Goal: Find specific page/section: Find specific page/section

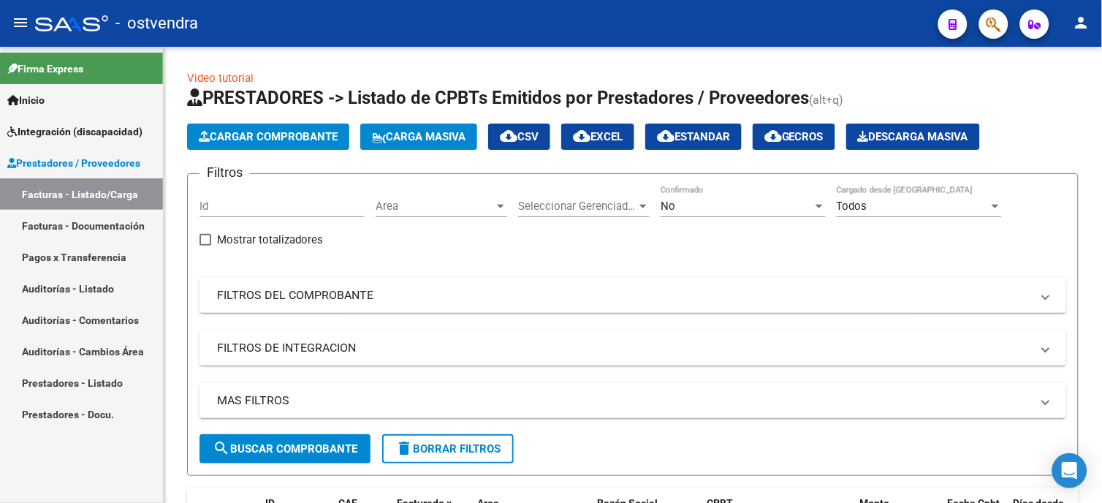
click at [133, 191] on link "Facturas - Listado/Carga" at bounding box center [81, 193] width 163 height 31
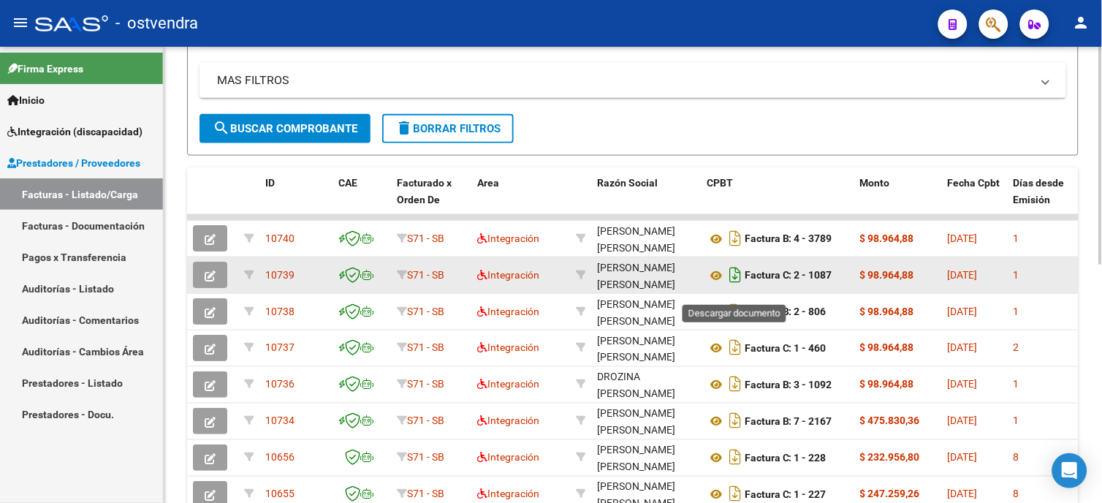
scroll to position [324, 0]
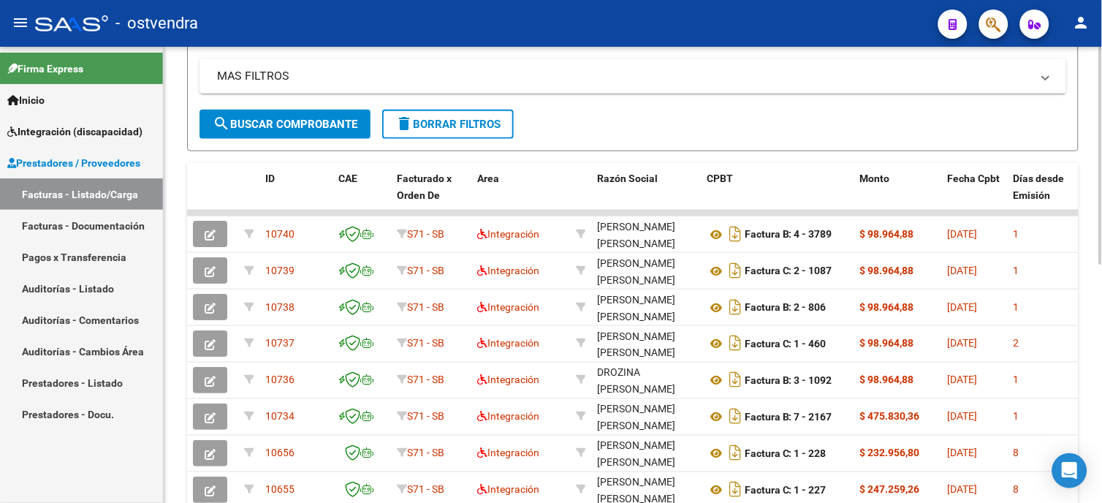
click at [342, 127] on span "search Buscar Comprobante" at bounding box center [285, 124] width 145 height 13
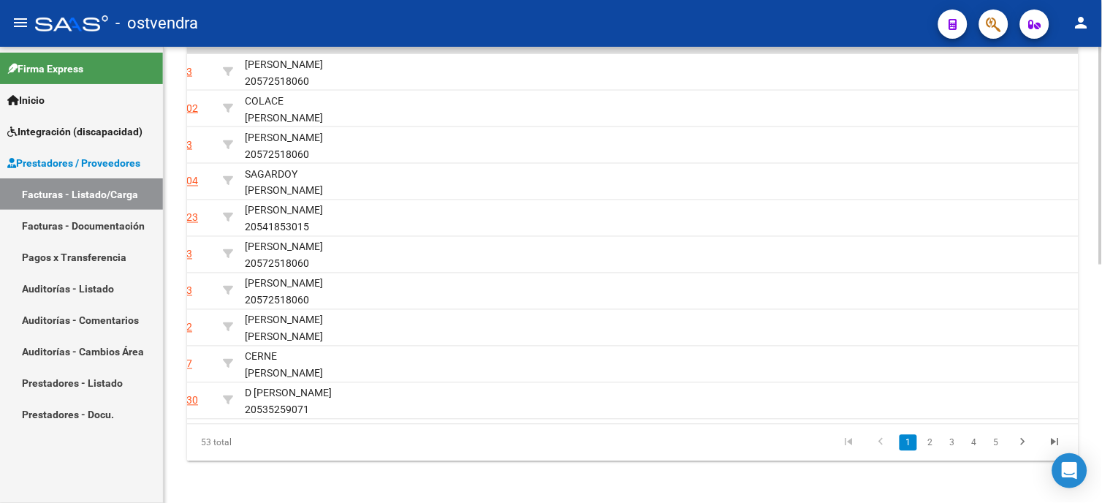
scroll to position [0, 2240]
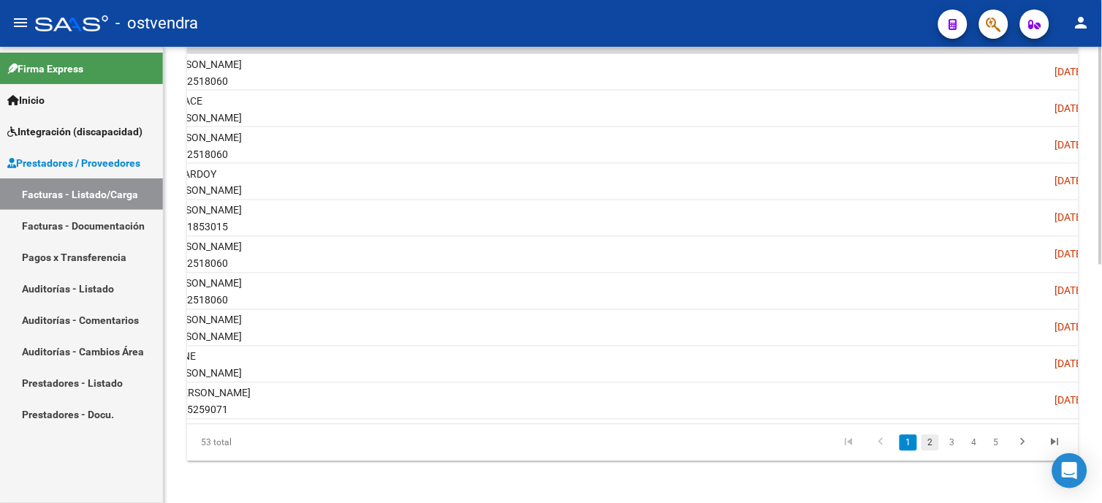
click at [935, 451] on link "2" at bounding box center [930, 443] width 18 height 16
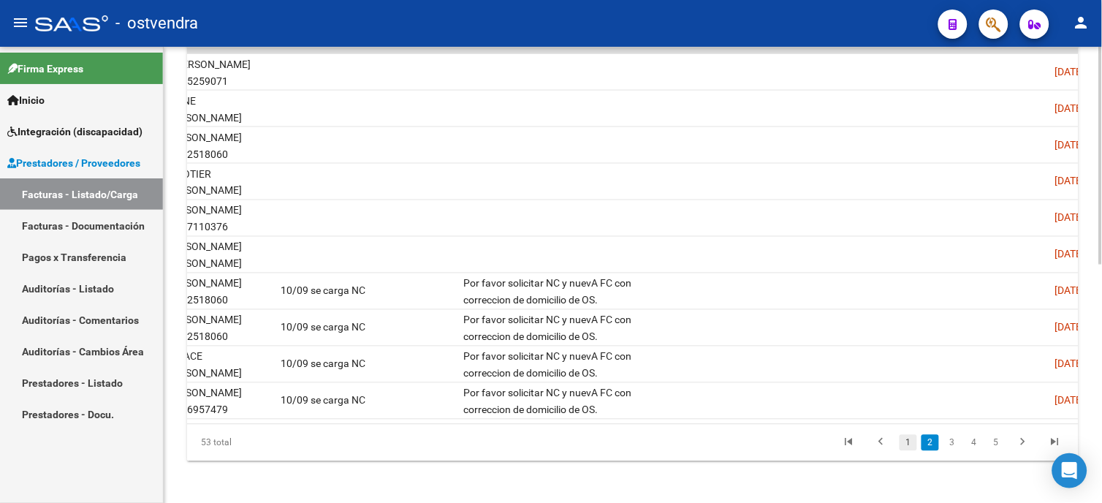
click at [903, 451] on link "1" at bounding box center [908, 443] width 18 height 16
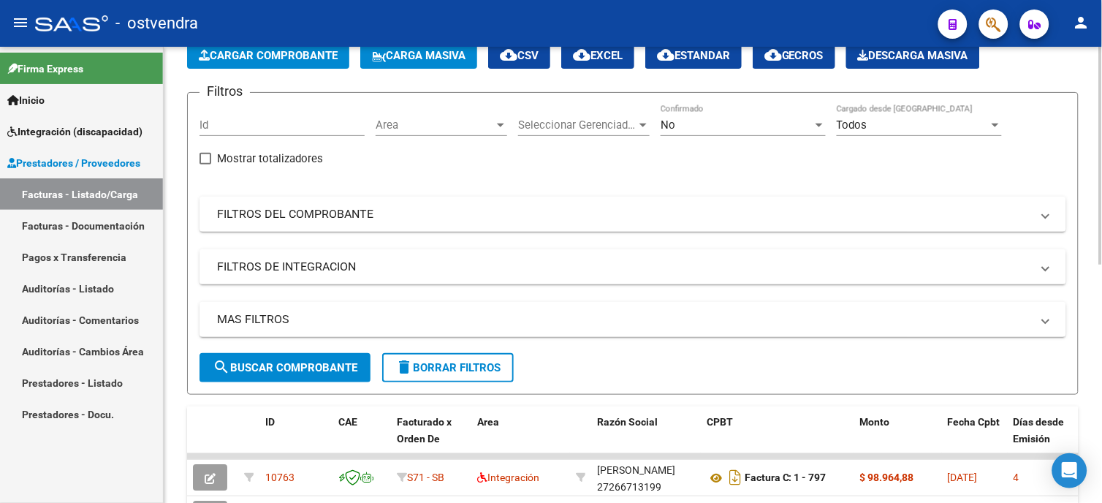
scroll to position [0, 0]
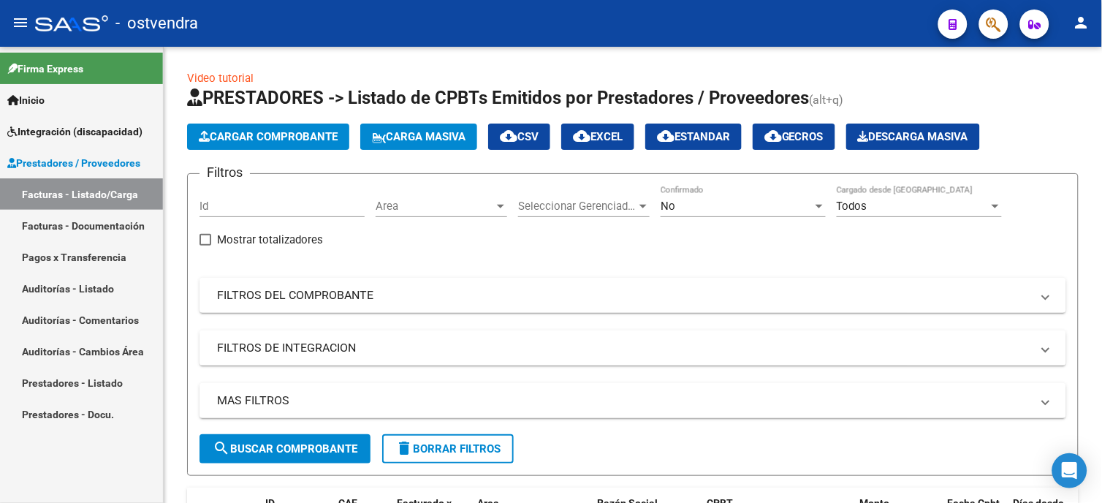
click at [142, 200] on link "Facturas - Listado/Carga" at bounding box center [81, 193] width 163 height 31
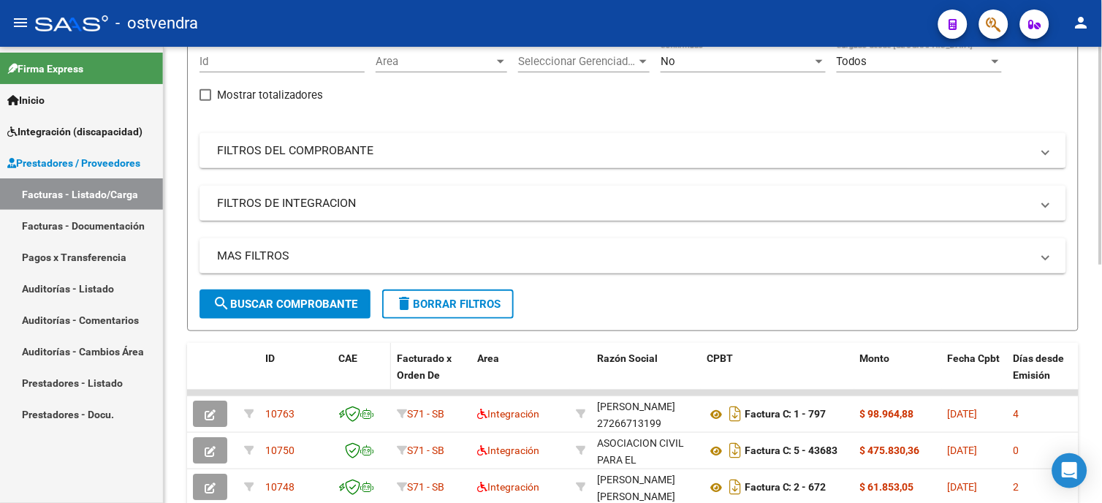
scroll to position [162, 0]
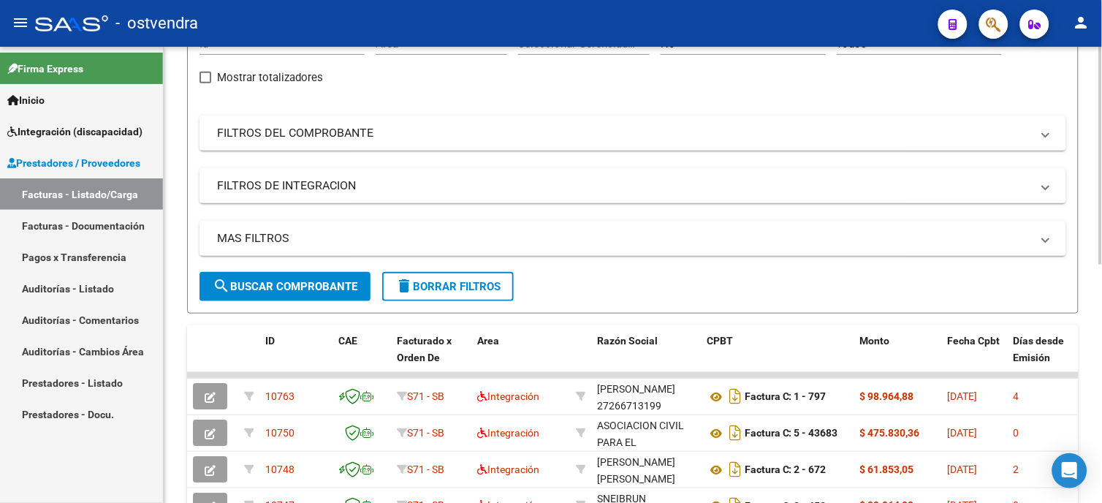
click at [344, 286] on span "search Buscar Comprobante" at bounding box center [285, 286] width 145 height 13
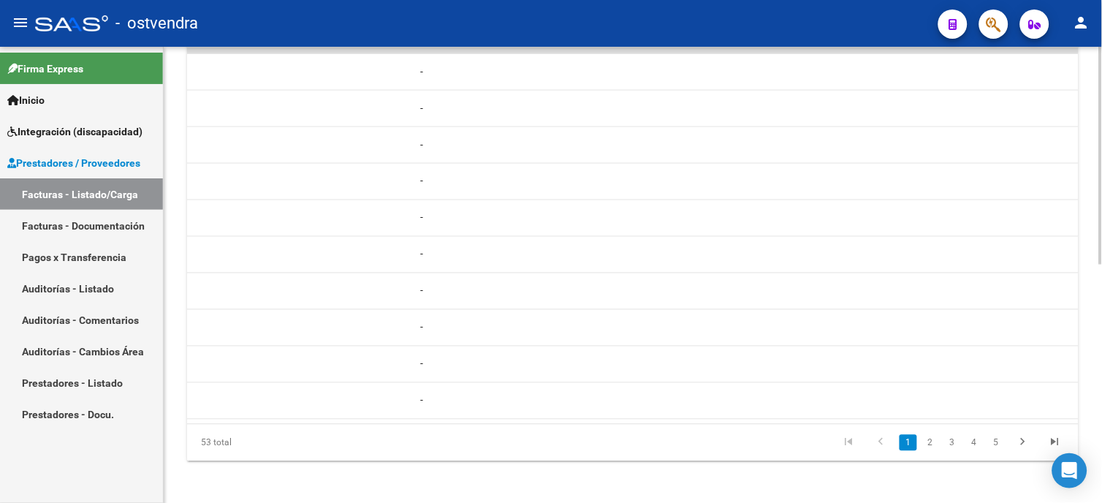
scroll to position [0, 1201]
click at [930, 451] on link "2" at bounding box center [930, 443] width 18 height 16
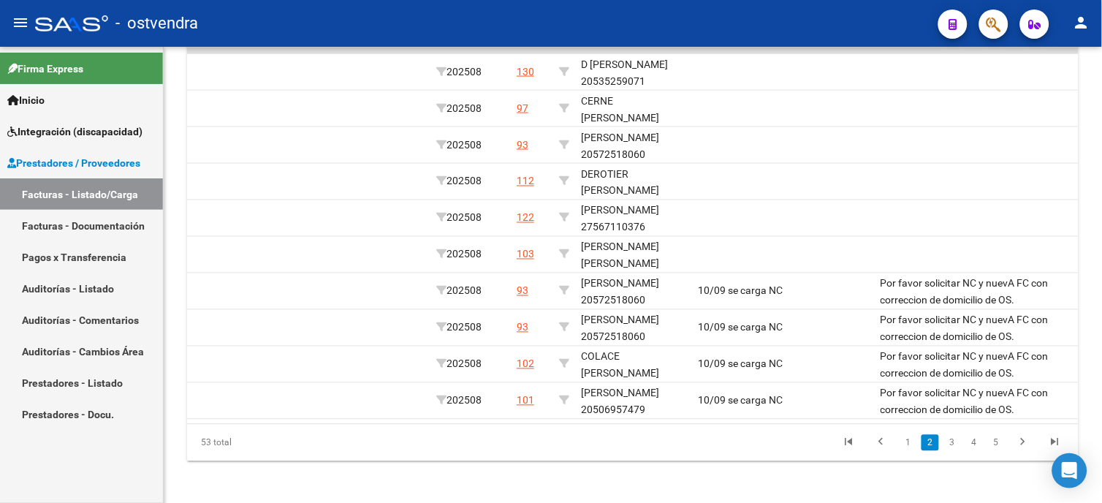
scroll to position [0, 1850]
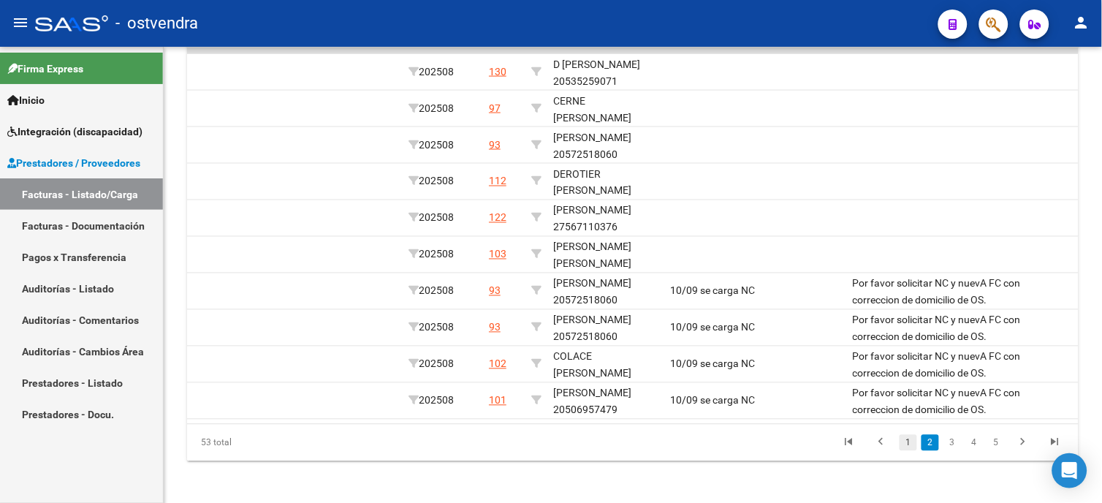
click at [913, 451] on link "1" at bounding box center [908, 443] width 18 height 16
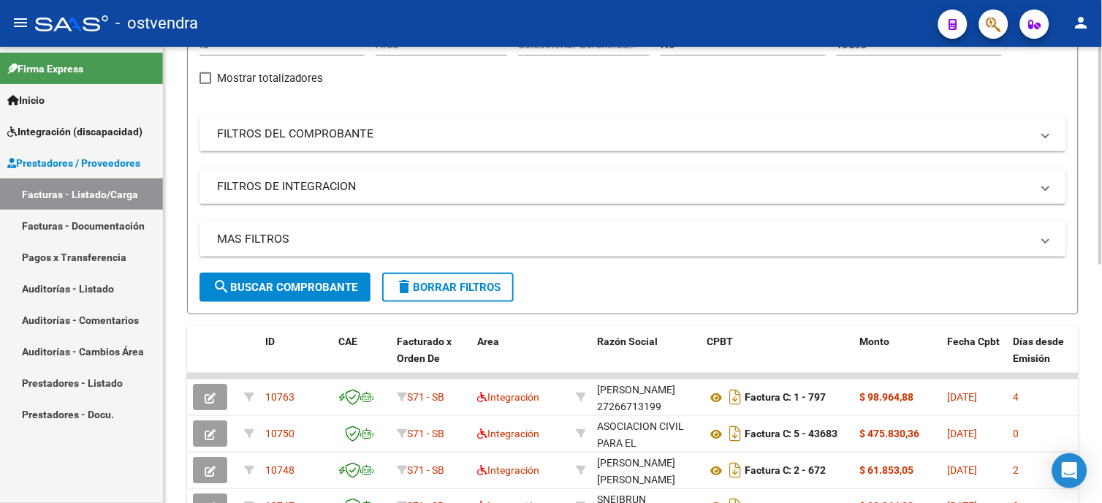
scroll to position [162, 0]
click at [334, 280] on span "search Buscar Comprobante" at bounding box center [285, 286] width 145 height 13
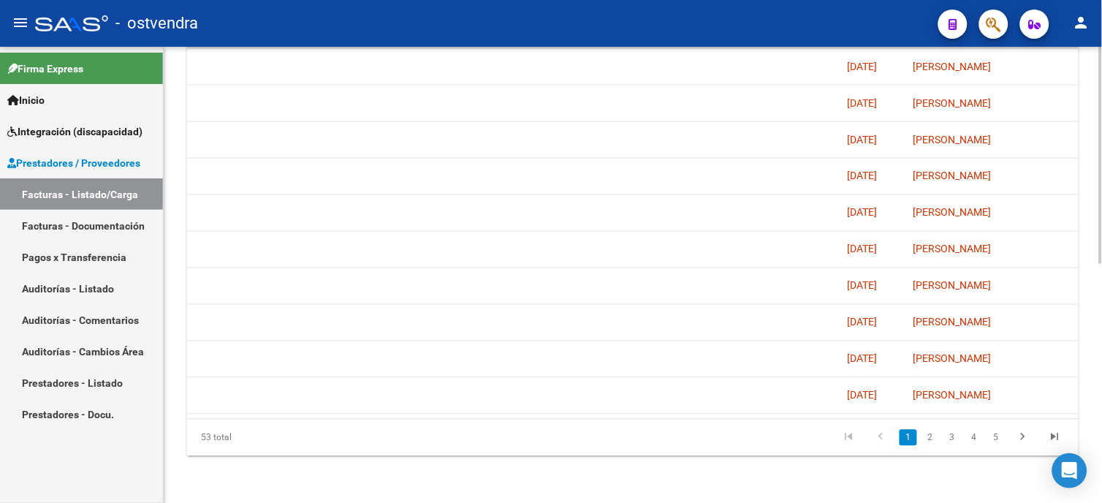
scroll to position [0, 2655]
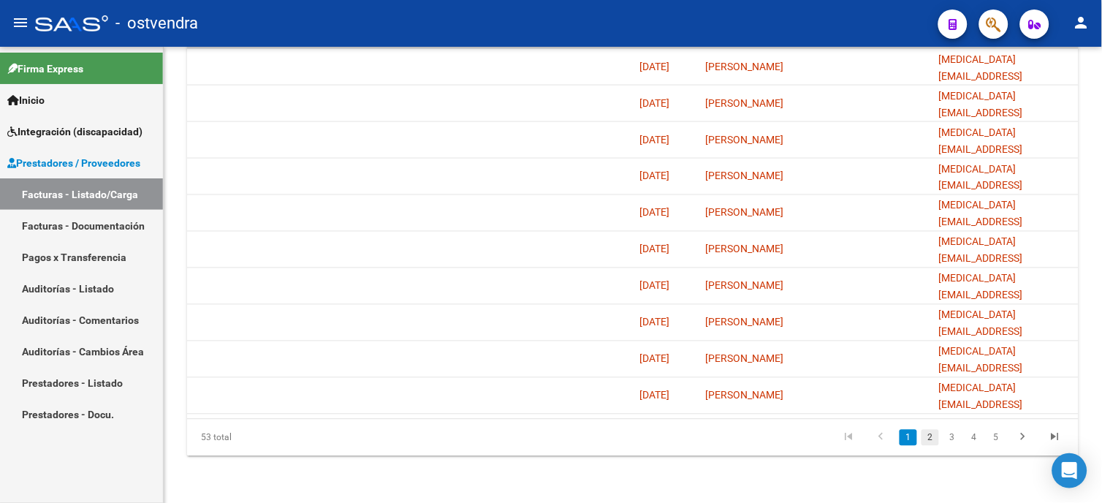
click at [931, 432] on link "2" at bounding box center [930, 438] width 18 height 16
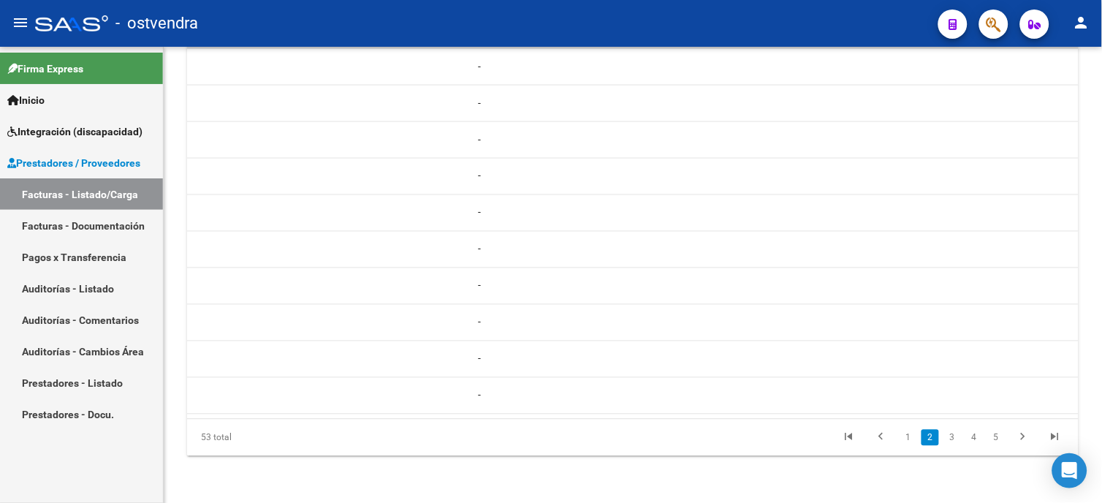
scroll to position [0, 1076]
click at [200, 420] on div "53 total" at bounding box center [275, 437] width 176 height 37
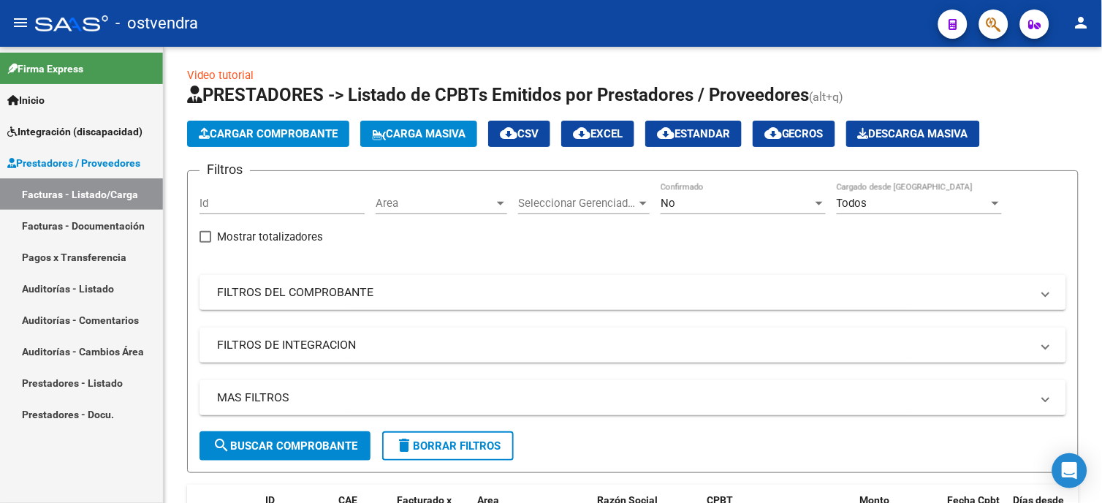
scroll to position [0, 0]
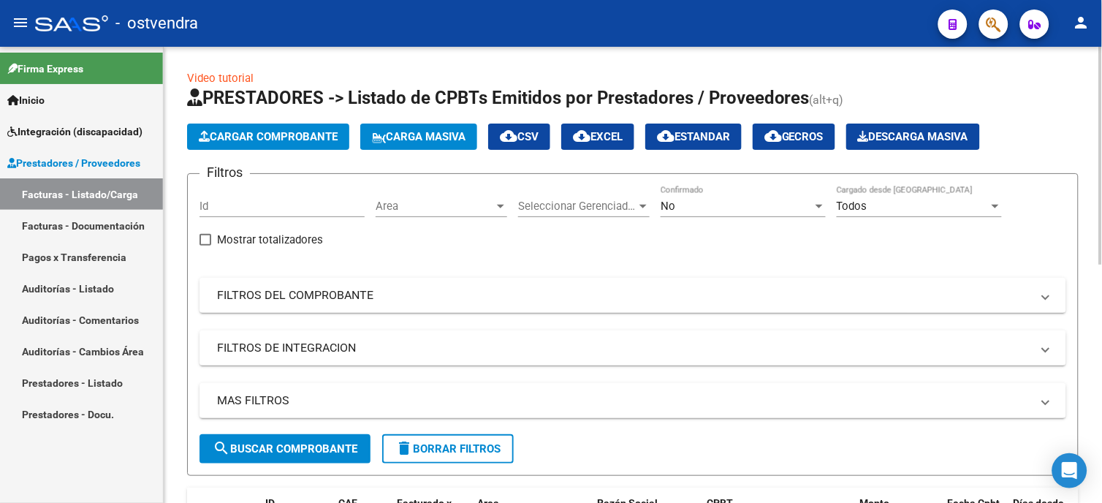
click at [1101, 179] on html "menu - ostvendra person Firma Express Inicio Instructivos Contacto OS Integraci…" at bounding box center [551, 251] width 1102 height 503
click at [1101, 120] on div at bounding box center [1101, 156] width 4 height 218
